Goal: Task Accomplishment & Management: Manage account settings

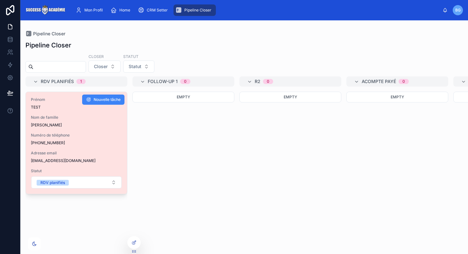
click at [109, 119] on span "Nom de famille" at bounding box center [76, 117] width 91 height 5
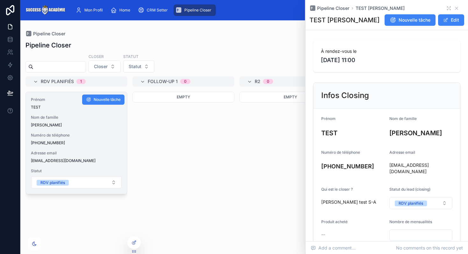
click at [112, 123] on span "[PERSON_NAME]" at bounding box center [76, 125] width 91 height 5
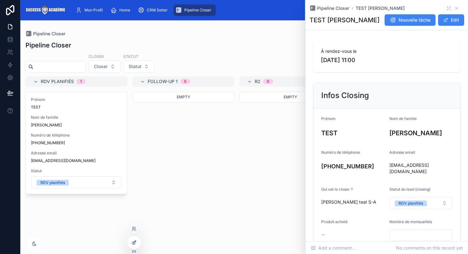
click at [135, 240] on div at bounding box center [134, 243] width 13 height 12
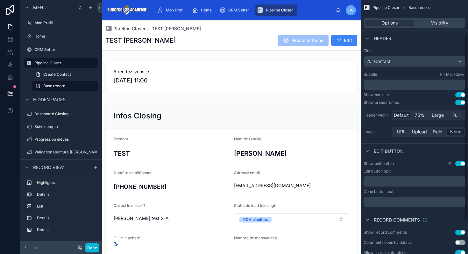
scroll to position [93, 0]
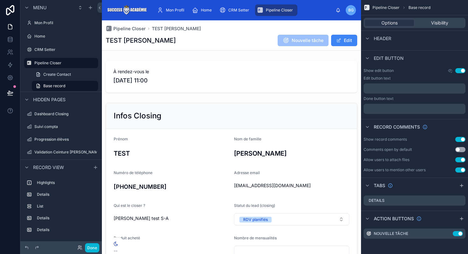
click at [266, 9] on span "Pipeline Closer" at bounding box center [279, 10] width 27 height 5
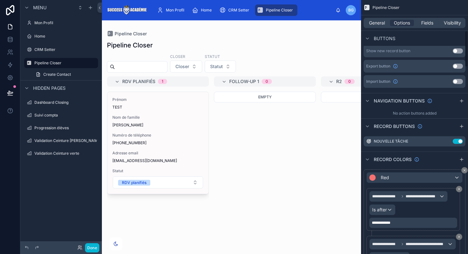
scroll to position [217, 0]
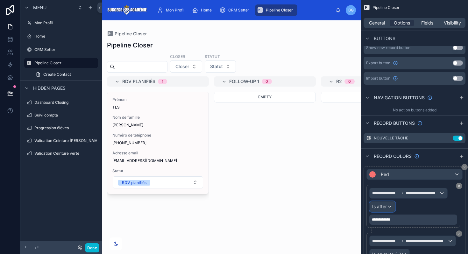
click at [381, 206] on span "Is after" at bounding box center [379, 207] width 15 height 6
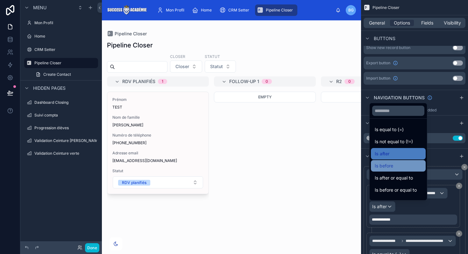
click at [387, 163] on span "Is before" at bounding box center [384, 166] width 18 height 8
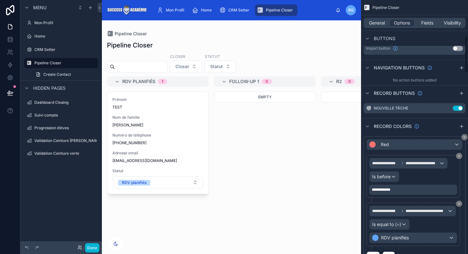
scroll to position [253, 0]
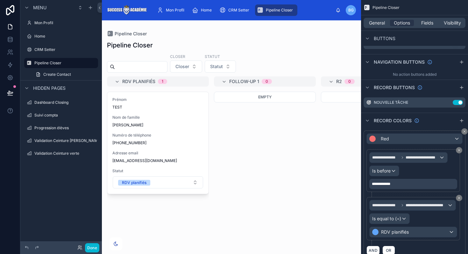
click at [167, 127] on div at bounding box center [231, 137] width 259 height 234
click at [167, 127] on span "[PERSON_NAME]" at bounding box center [157, 125] width 91 height 5
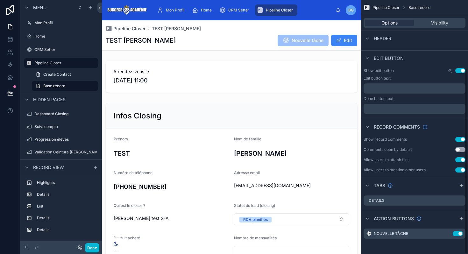
scroll to position [93, 0]
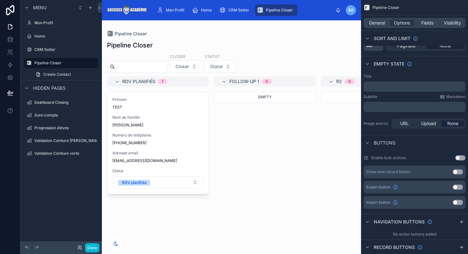
scroll to position [253, 0]
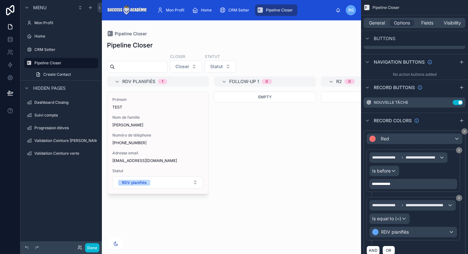
click at [227, 167] on div "Empty" at bounding box center [265, 169] width 102 height 155
click at [87, 245] on button "Done" at bounding box center [92, 247] width 14 height 9
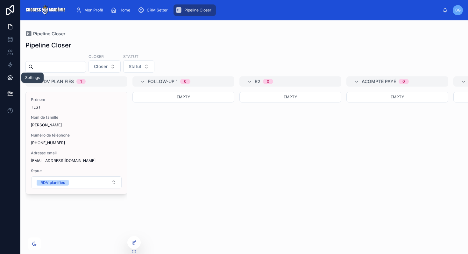
click at [8, 78] on icon at bounding box center [10, 78] width 5 height 5
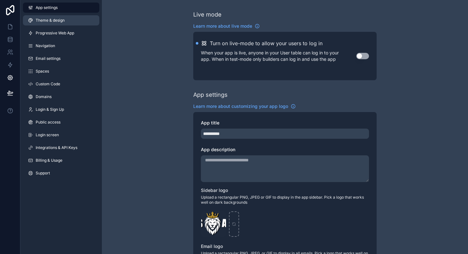
click at [56, 24] on link "Theme & design" at bounding box center [61, 20] width 76 height 10
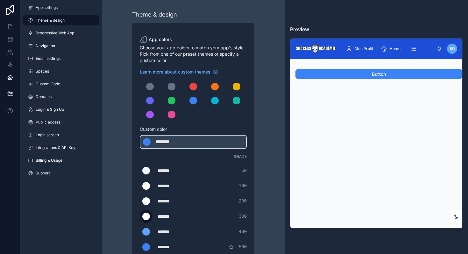
click at [147, 214] on div "scrollable content" at bounding box center [146, 217] width 8 height 8
click at [140, 217] on input "*******" at bounding box center [140, 217] width 0 height 0
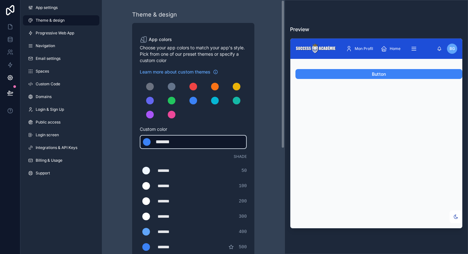
drag, startPoint x: 143, startPoint y: 136, endPoint x: 157, endPoint y: 137, distance: 13.7
click at [157, 137] on div "******* ******* #3b82f6" at bounding box center [193, 142] width 107 height 14
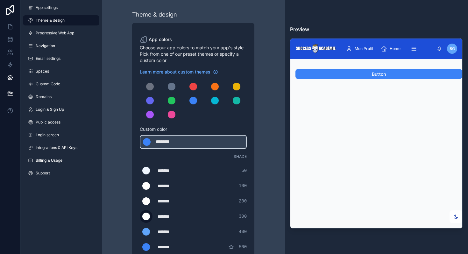
click at [148, 217] on div "scrollable content" at bounding box center [146, 217] width 8 height 8
click at [140, 217] on input "*******" at bounding box center [140, 217] width 0 height 0
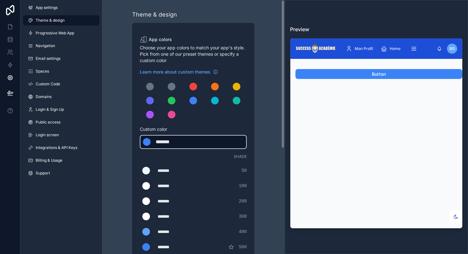
click at [145, 135] on div "******* ******* #3b82f6" at bounding box center [193, 142] width 107 height 14
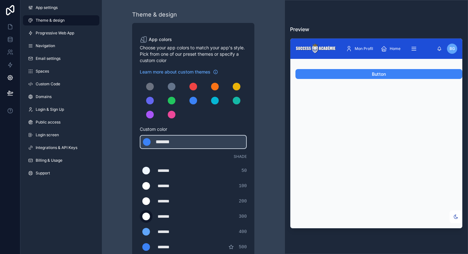
click at [149, 216] on div "scrollable content" at bounding box center [146, 217] width 8 height 8
click at [140, 217] on input "*******" at bounding box center [140, 217] width 0 height 0
click at [122, 156] on div "Theme & design App colors Choose your app colors to match your app's style. Pic…" at bounding box center [193, 217] width 173 height 435
click at [10, 24] on icon at bounding box center [10, 27] width 6 height 6
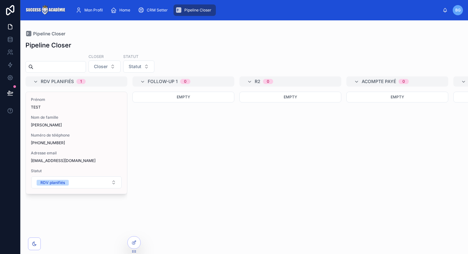
click at [165, 172] on div "Empty" at bounding box center [184, 169] width 102 height 155
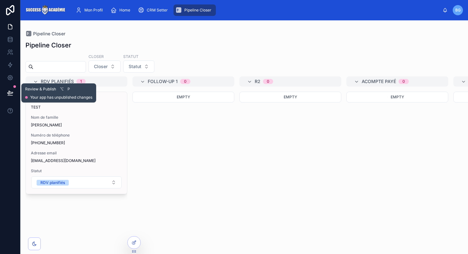
click at [9, 92] on icon at bounding box center [9, 92] width 5 height 3
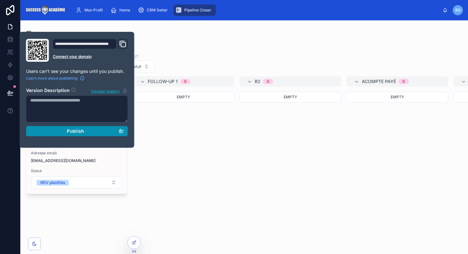
click at [63, 133] on div "Publish" at bounding box center [77, 131] width 94 height 6
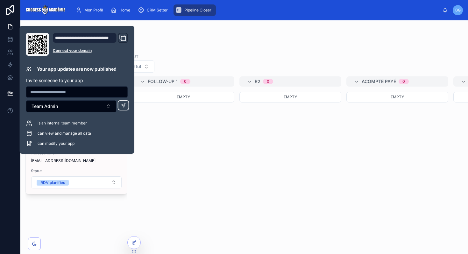
click at [202, 165] on div "Empty" at bounding box center [184, 169] width 102 height 155
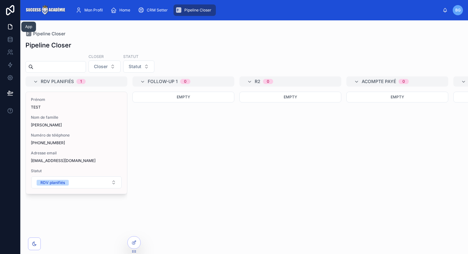
click at [10, 28] on icon at bounding box center [10, 27] width 6 height 6
click at [8, 78] on icon at bounding box center [10, 78] width 5 height 5
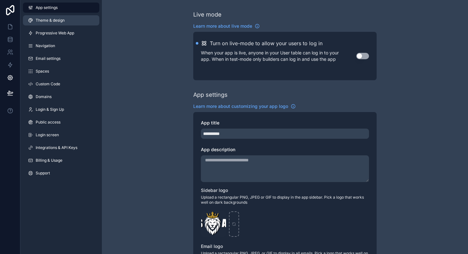
click at [61, 18] on span "Theme & design" at bounding box center [50, 20] width 29 height 5
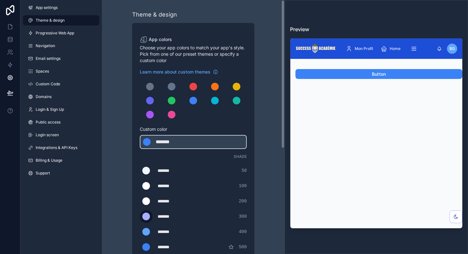
click at [146, 215] on div "scrollable content" at bounding box center [146, 217] width 8 height 8
click at [140, 217] on input "*******" at bounding box center [140, 217] width 0 height 0
click at [120, 213] on div "Theme & design App colors Choose your app colors to match your app's style. Pic…" at bounding box center [193, 217] width 173 height 435
click at [151, 199] on label "scrollable content" at bounding box center [146, 201] width 13 height 13
click at [140, 201] on input "*******" at bounding box center [140, 201] width 0 height 0
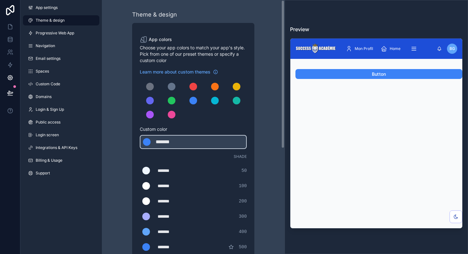
click at [102, 127] on div "Theme & design App colors Choose your app colors to match your app's style. Pic…" at bounding box center [193, 217] width 183 height 435
click at [146, 186] on div "scrollable content" at bounding box center [146, 186] width 8 height 8
click at [140, 186] on input "*******" at bounding box center [140, 186] width 0 height 0
click at [108, 109] on div "Theme & design App colors Choose your app colors to match your app's style. Pic…" at bounding box center [193, 217] width 173 height 435
click at [149, 171] on div "scrollable content" at bounding box center [146, 171] width 8 height 8
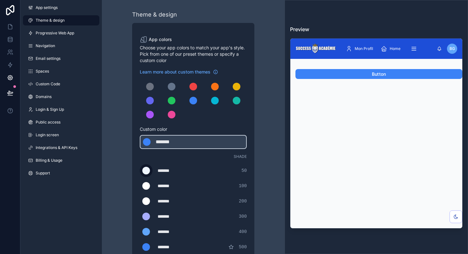
click at [140, 171] on input "*******" at bounding box center [140, 171] width 0 height 0
click at [127, 183] on div "Theme & design App colors Choose your app colors to match your app's style. Pic…" at bounding box center [193, 217] width 173 height 435
click at [13, 88] on button at bounding box center [10, 93] width 14 height 18
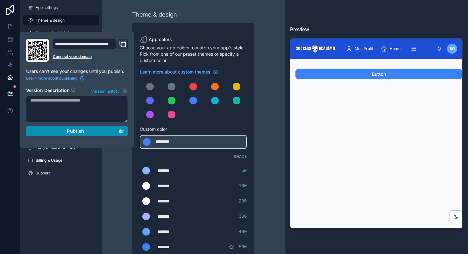
click at [56, 131] on div "Publish" at bounding box center [77, 131] width 94 height 6
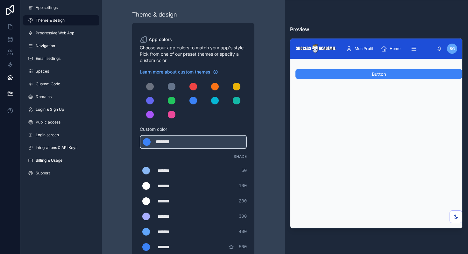
click at [96, 184] on div "App settings Theme & design Progressive Web App Navigation Email settings Space…" at bounding box center [61, 127] width 82 height 254
click at [10, 28] on icon at bounding box center [10, 27] width 6 height 6
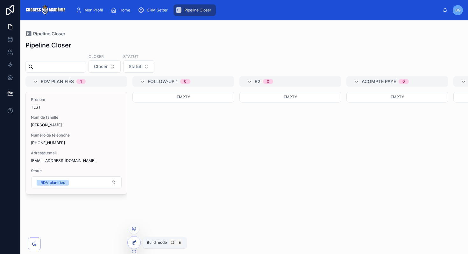
click at [134, 242] on icon at bounding box center [134, 242] width 5 height 5
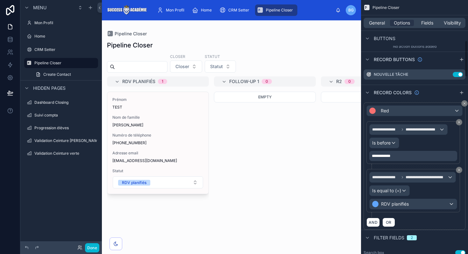
scroll to position [281, 0]
click at [433, 112] on div "Red" at bounding box center [415, 110] width 96 height 10
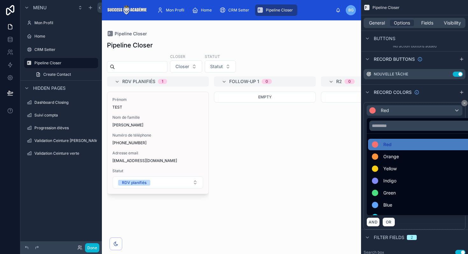
click at [433, 112] on div "scrollable content" at bounding box center [234, 127] width 468 height 254
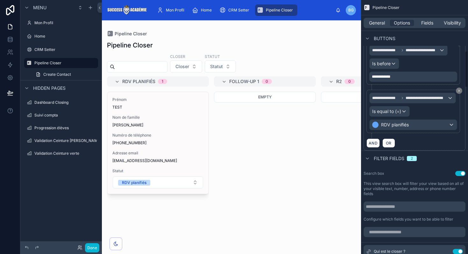
scroll to position [363, 0]
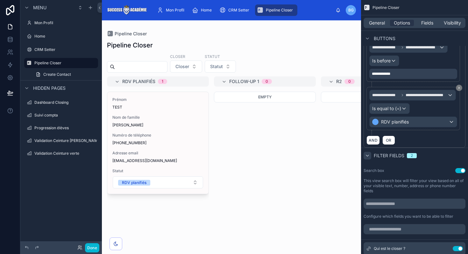
click at [368, 154] on icon "scrollable content" at bounding box center [367, 155] width 5 height 5
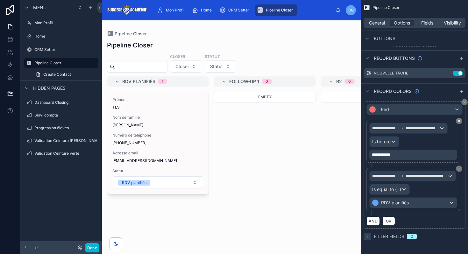
click at [225, 159] on div at bounding box center [231, 137] width 259 height 234
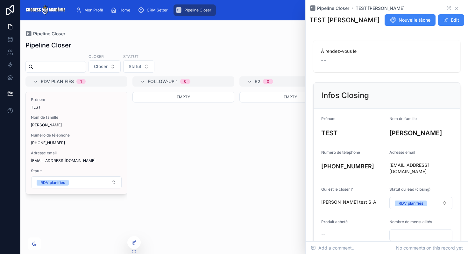
click at [459, 7] on icon at bounding box center [456, 8] width 5 height 5
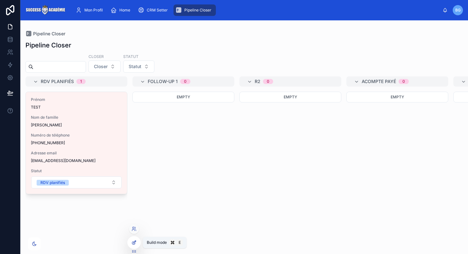
click at [134, 242] on icon at bounding box center [134, 242] width 5 height 5
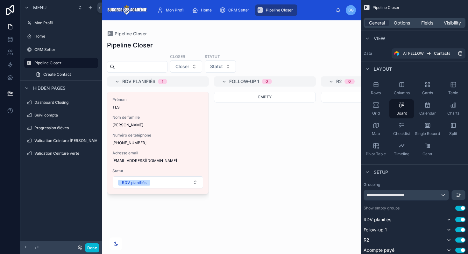
click at [173, 153] on div at bounding box center [231, 137] width 259 height 234
click at [264, 137] on div "Empty" at bounding box center [265, 169] width 102 height 155
click at [402, 22] on span "Options" at bounding box center [402, 23] width 16 height 6
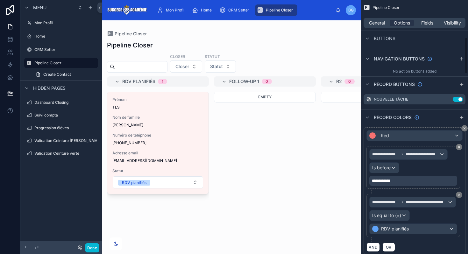
scroll to position [258, 0]
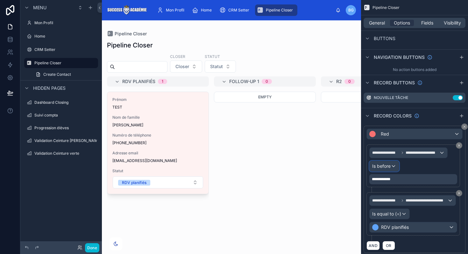
click at [388, 162] on div "Is before" at bounding box center [384, 166] width 29 height 10
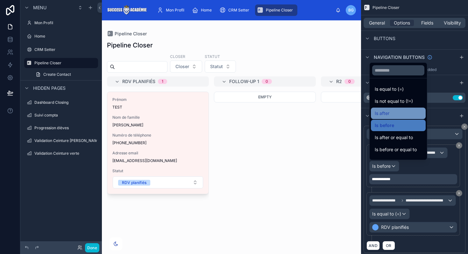
click at [391, 114] on div "Is after" at bounding box center [398, 114] width 47 height 8
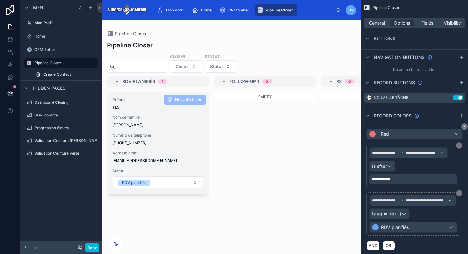
click at [182, 124] on span "[PERSON_NAME]" at bounding box center [157, 125] width 91 height 5
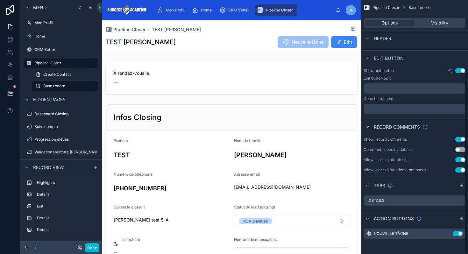
scroll to position [93, 0]
click at [276, 85] on div at bounding box center [231, 78] width 259 height 37
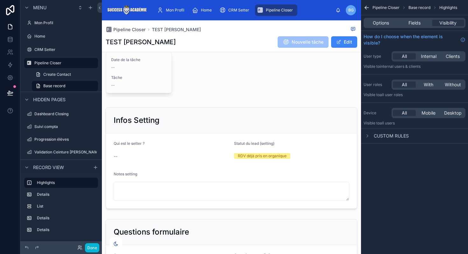
scroll to position [0, 0]
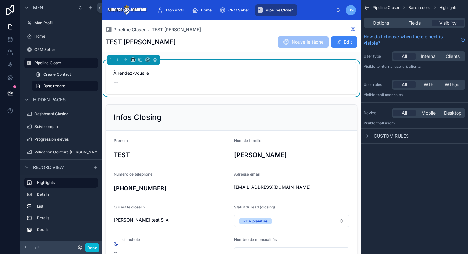
click at [246, 70] on span "À rendez-vous le" at bounding box center [231, 73] width 236 height 6
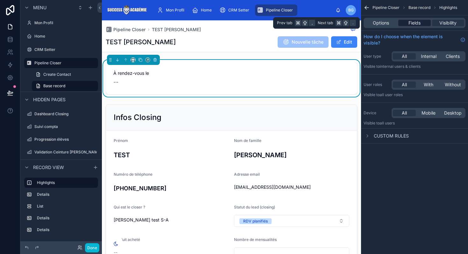
click at [407, 23] on div "Fields" at bounding box center [415, 23] width 32 height 6
